Goal: Task Accomplishment & Management: Complete application form

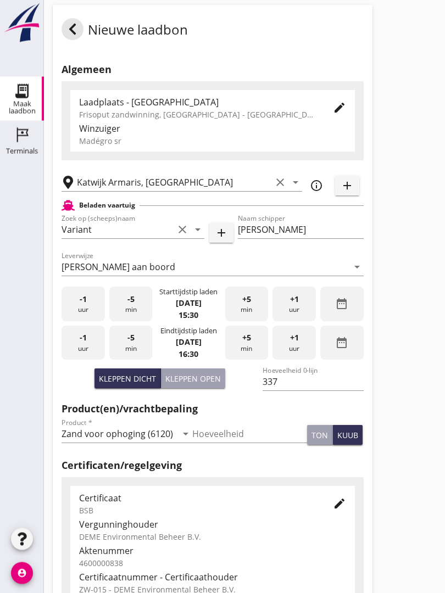
scroll to position [8, 0]
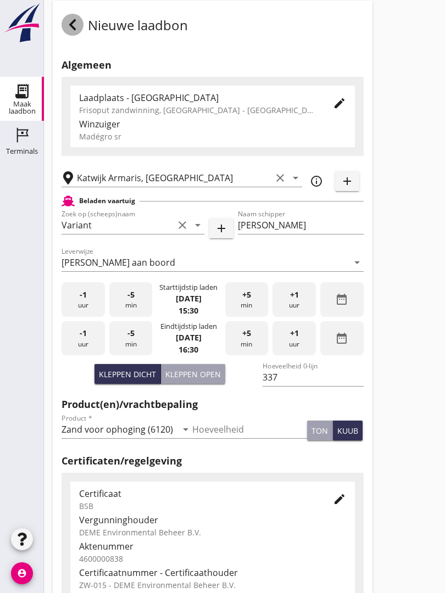
click at [77, 31] on icon at bounding box center [72, 24] width 13 height 13
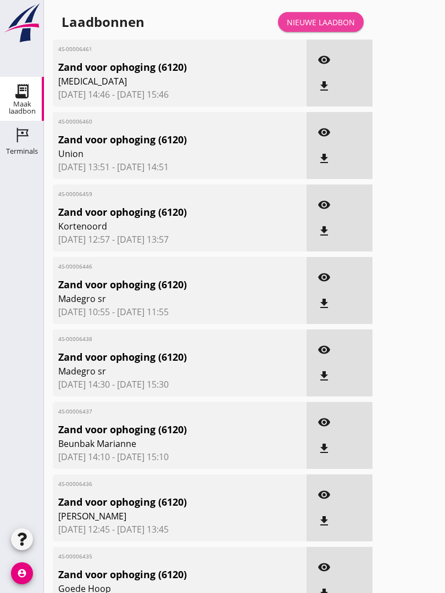
click at [323, 26] on link "Nieuwe laadbon" at bounding box center [321, 22] width 86 height 20
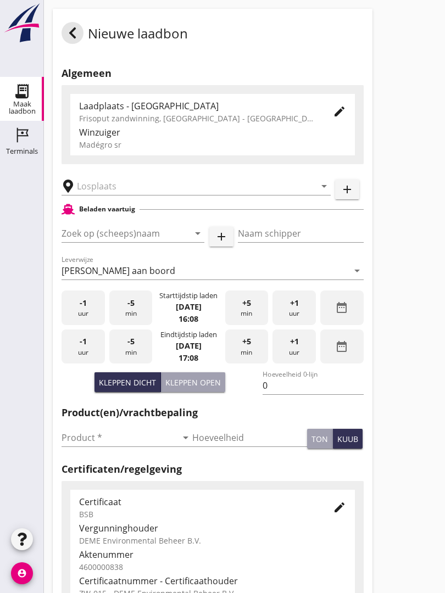
click at [102, 195] on input "text" at bounding box center [188, 186] width 223 height 18
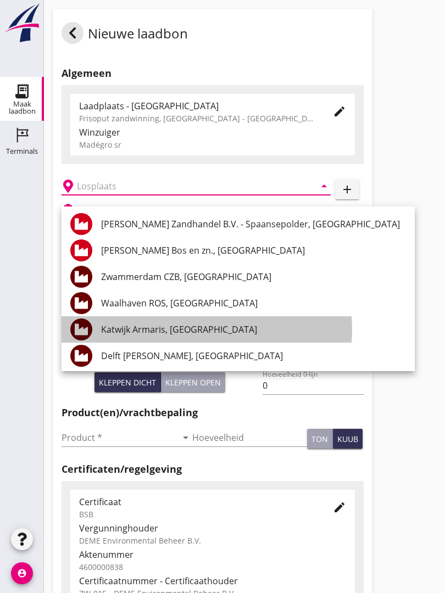
click at [201, 327] on div "Katwijk Armaris, [GEOGRAPHIC_DATA]" at bounding box center [253, 329] width 305 height 13
type input "Katwijk Armaris, [GEOGRAPHIC_DATA]"
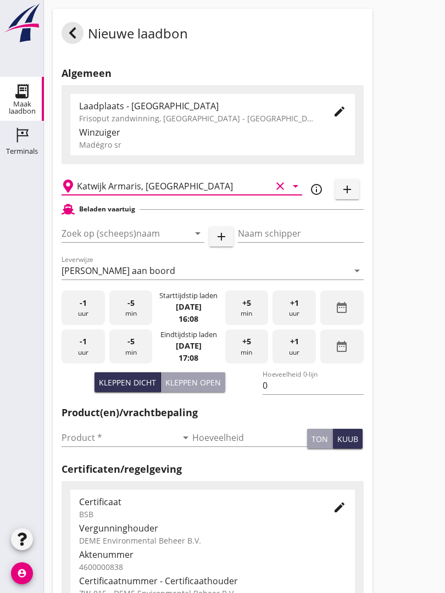
click at [102, 242] on input "Zoek op (scheeps)naam" at bounding box center [117, 234] width 112 height 18
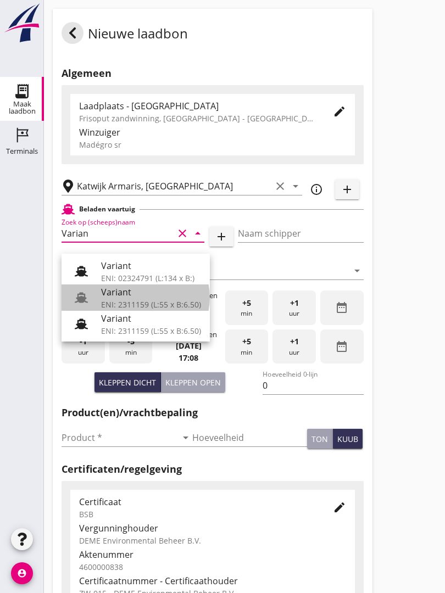
click at [121, 295] on div "Variant" at bounding box center [151, 291] width 100 height 13
type input "Variant"
type input "[PERSON_NAME]"
type input "337"
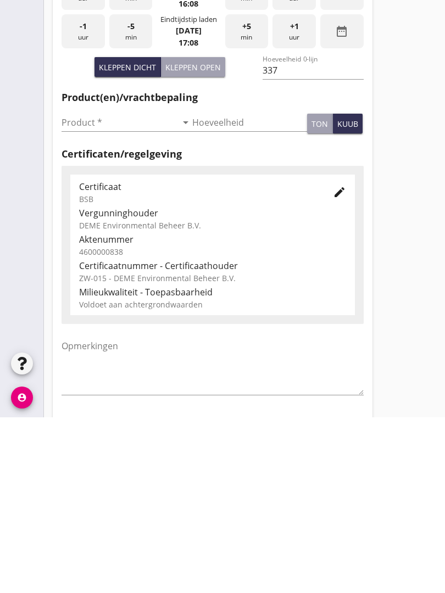
scroll to position [156, 0]
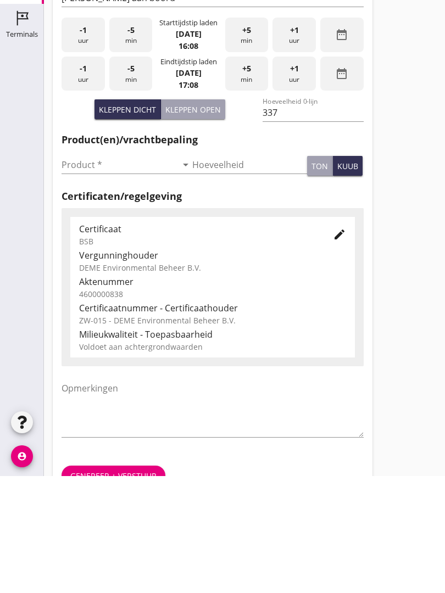
click at [77, 273] on input "Product *" at bounding box center [118, 282] width 115 height 18
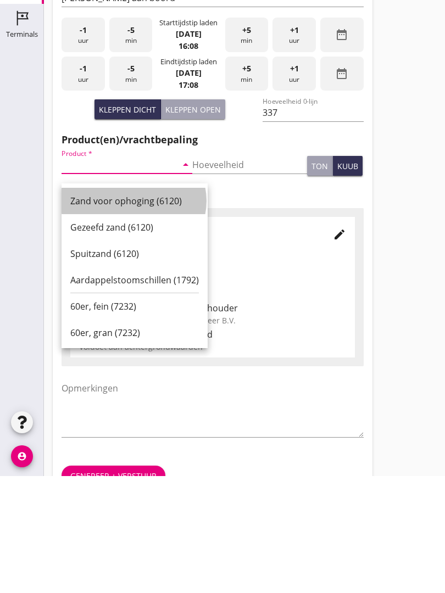
click at [96, 311] on div "Zand voor ophoging (6120)" at bounding box center [134, 317] width 128 height 13
type input "Zand voor ophoging (6120)"
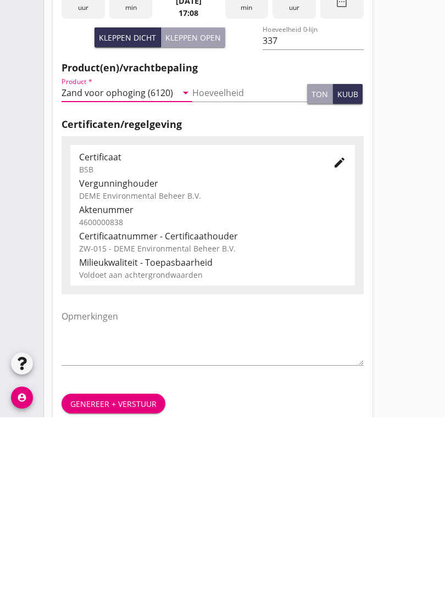
scroll to position [192, 0]
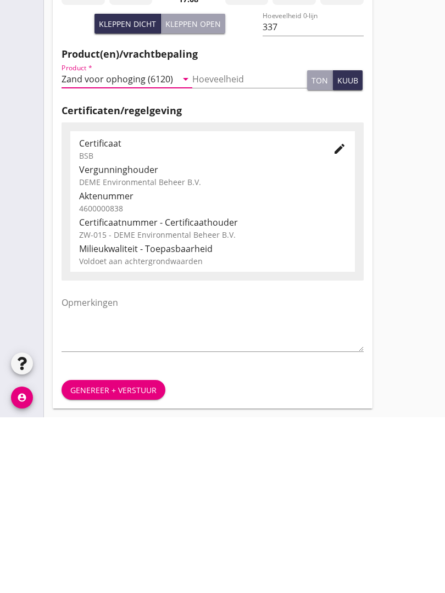
click at [114, 560] on div "Genereer + verstuur" at bounding box center [113, 566] width 86 height 12
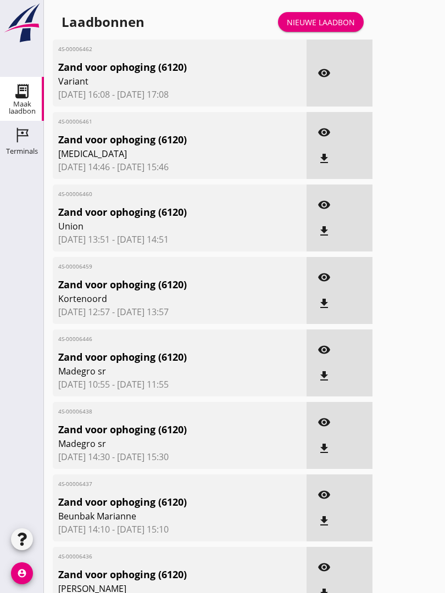
click at [335, 28] on div "Nieuwe laadbon" at bounding box center [321, 22] width 68 height 12
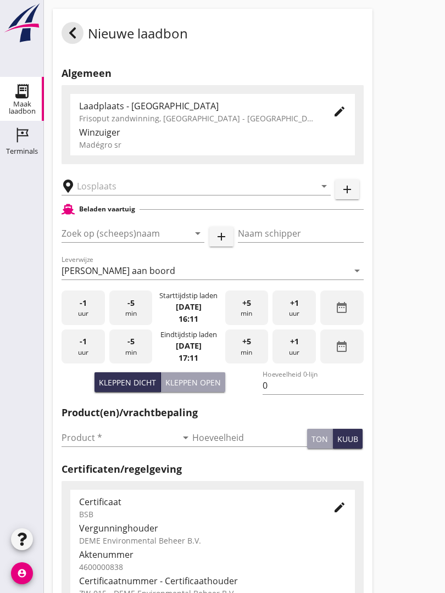
click at [152, 192] on input "text" at bounding box center [188, 186] width 223 height 18
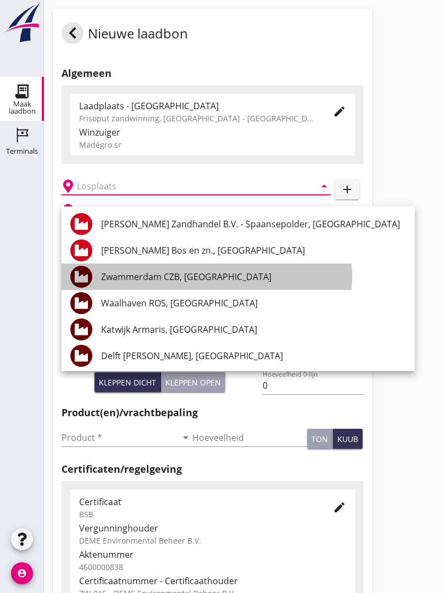
click at [227, 270] on div "Zwammerdam CZB, [GEOGRAPHIC_DATA]" at bounding box center [253, 276] width 305 height 13
type input "Zwammerdam CZB, [GEOGRAPHIC_DATA]"
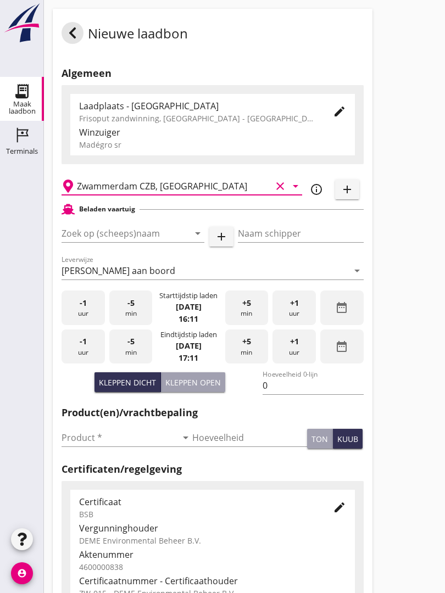
click at [161, 242] on input "Zoek op (scheeps)naam" at bounding box center [117, 234] width 112 height 18
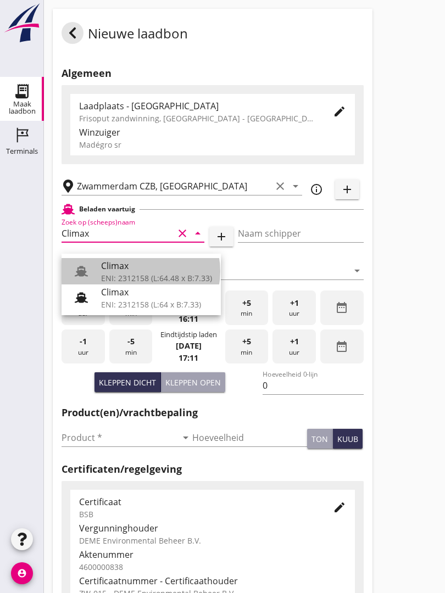
click at [128, 266] on div "Climax" at bounding box center [156, 265] width 111 height 13
type input "Climax"
type input "[PERSON_NAME]"
type input "510"
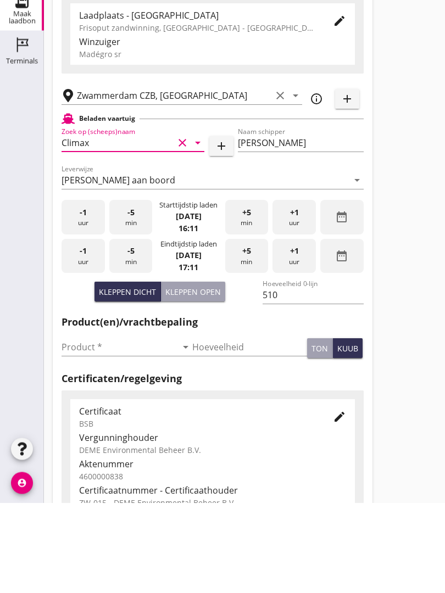
click at [91, 429] on input "Product *" at bounding box center [118, 438] width 115 height 18
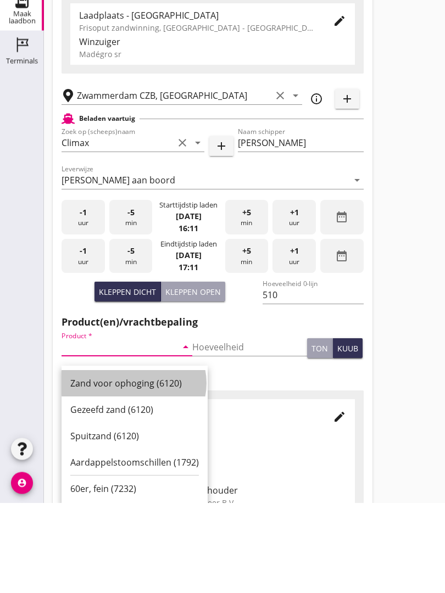
click at [142, 467] on div "Zand voor ophoging (6120)" at bounding box center [134, 473] width 128 height 13
type input "Zand voor ophoging (6120)"
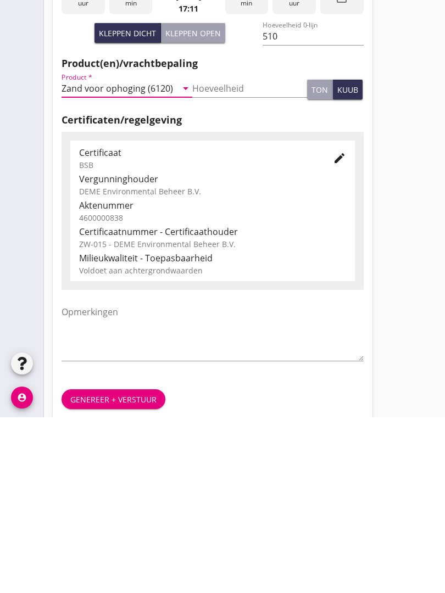
scroll to position [192, 0]
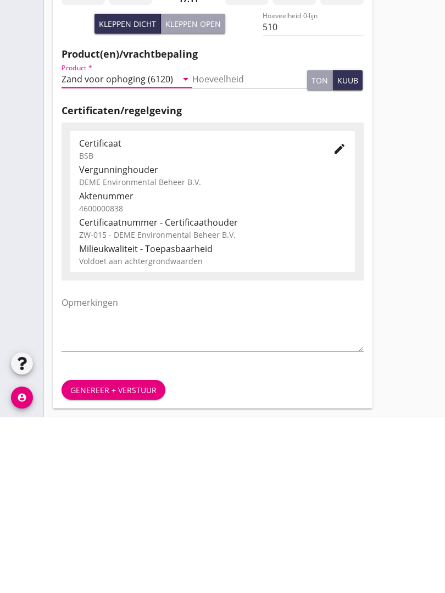
click at [131, 560] on div "Genereer + verstuur" at bounding box center [113, 566] width 86 height 12
